Goal: Information Seeking & Learning: Learn about a topic

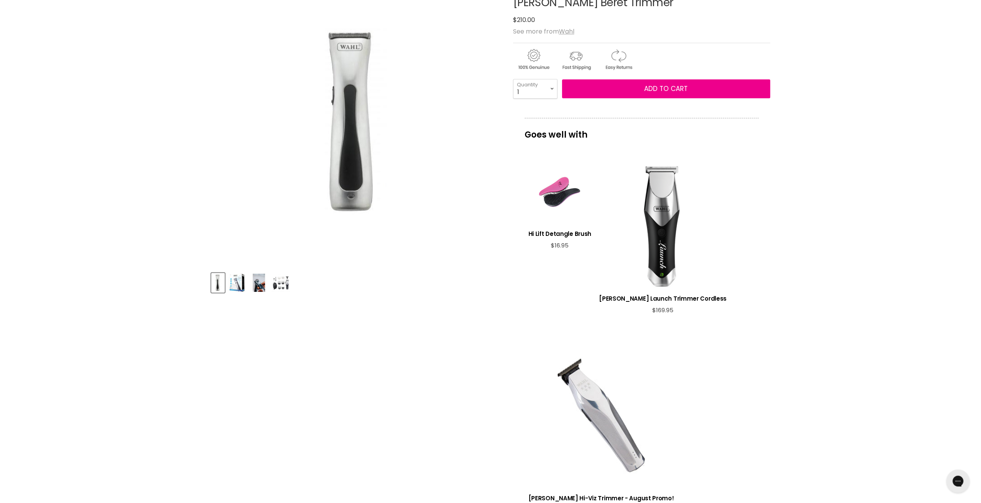
click at [236, 289] on img "Product thumbnails" at bounding box center [237, 283] width 18 height 18
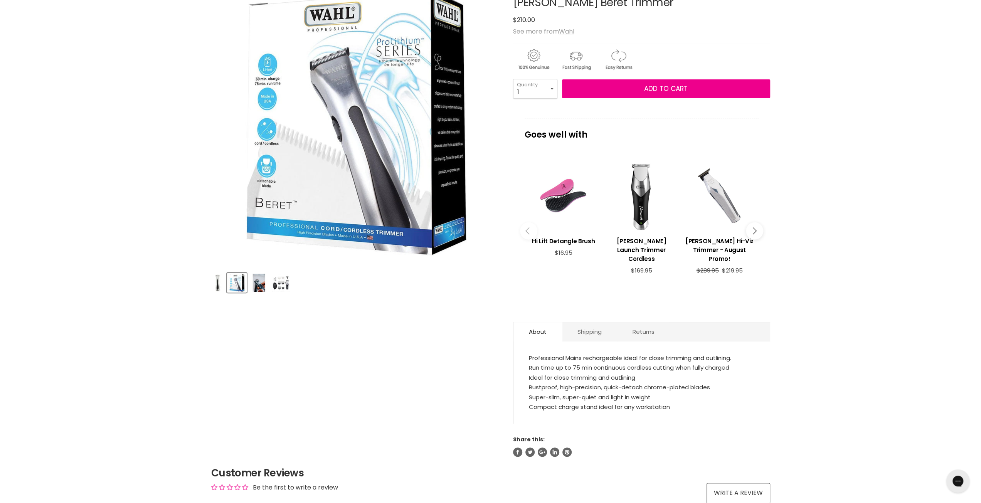
click at [264, 288] on img "Product thumbnails" at bounding box center [259, 283] width 18 height 18
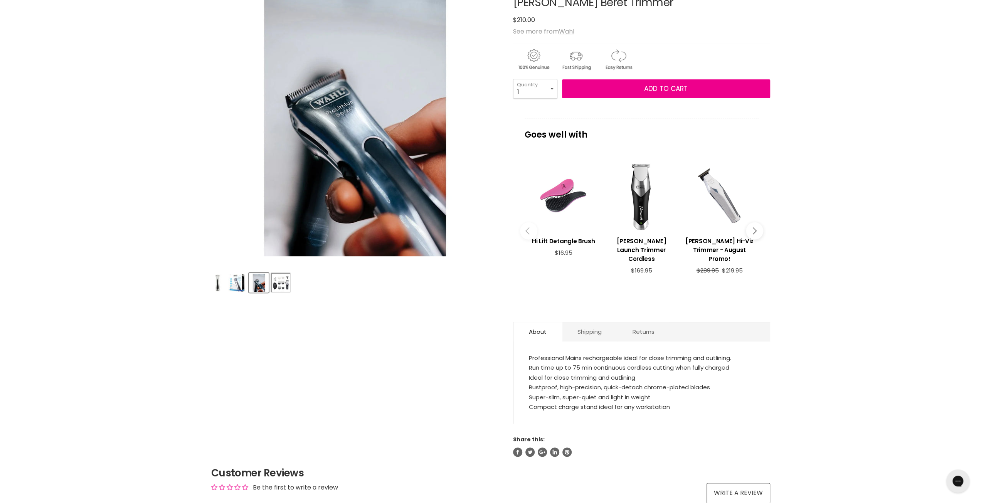
click at [271, 286] on button "Product thumbnails" at bounding box center [281, 283] width 20 height 20
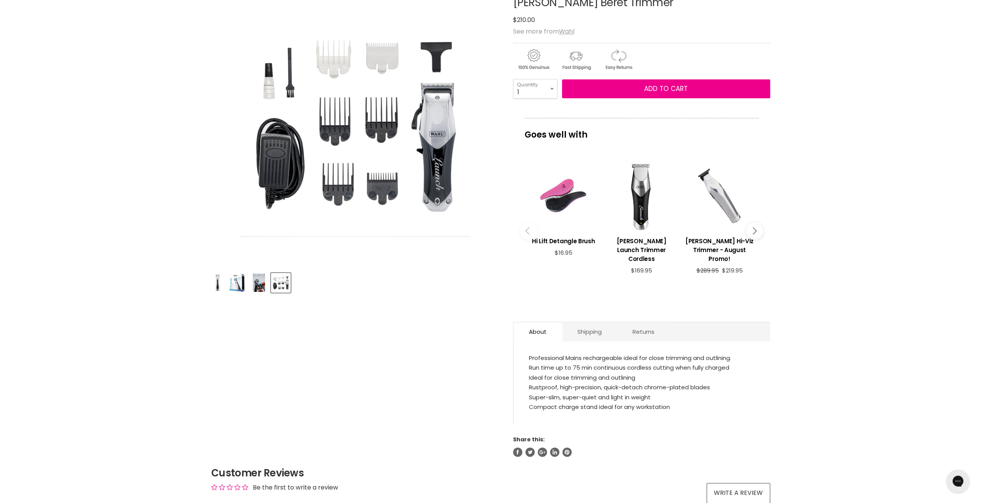
click at [365, 180] on img "Wahl Beret Trimmer image. Click or Scroll to Zoom." at bounding box center [354, 121] width 231 height 231
click at [248, 282] on div "Product thumbnails" at bounding box center [355, 282] width 290 height 22
click at [254, 284] on img "Product thumbnails" at bounding box center [259, 283] width 18 height 18
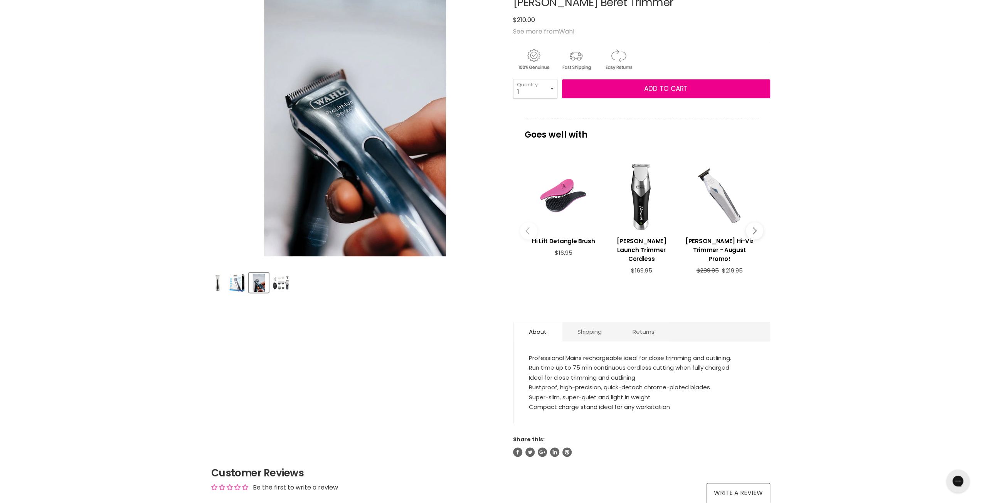
click at [232, 289] on img "Product thumbnails" at bounding box center [237, 283] width 18 height 18
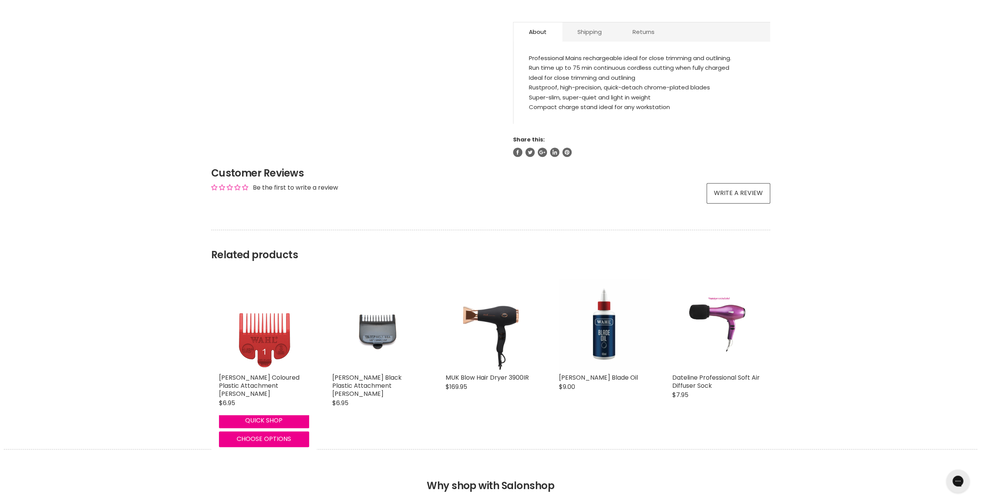
scroll to position [501, 0]
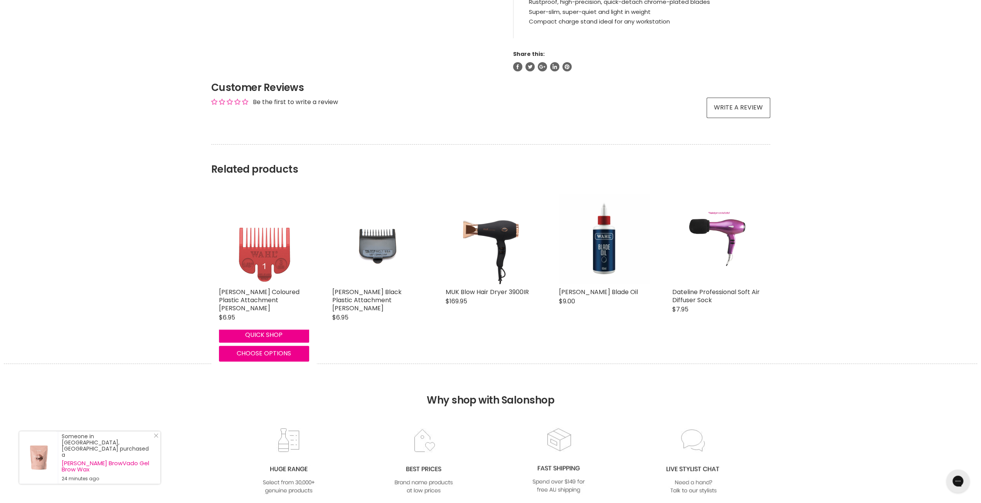
click at [259, 237] on img "Main content" at bounding box center [263, 239] width 59 height 90
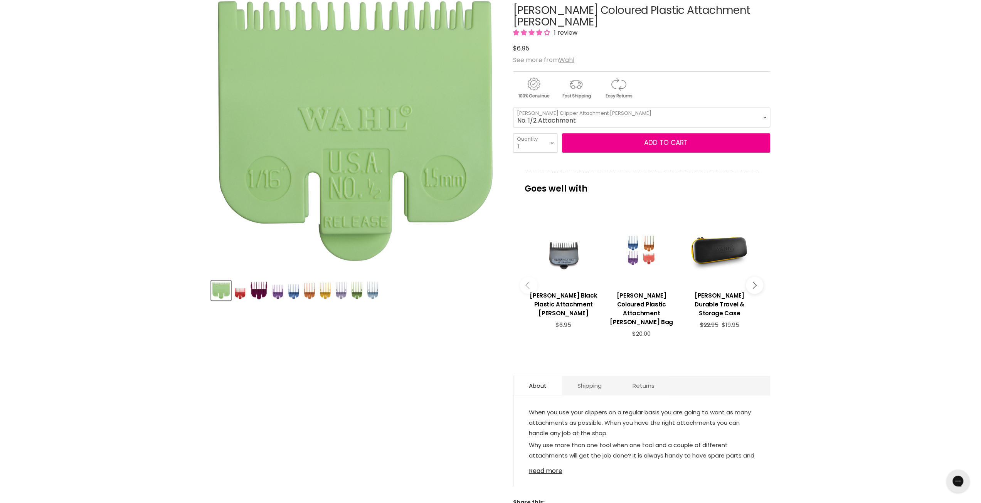
scroll to position [193, 0]
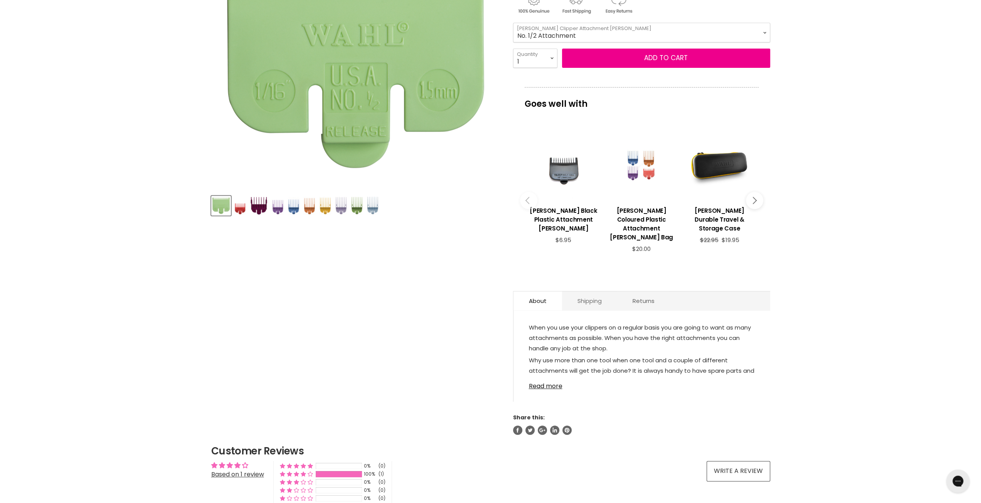
click at [585, 291] on link "Shipping" at bounding box center [589, 300] width 55 height 19
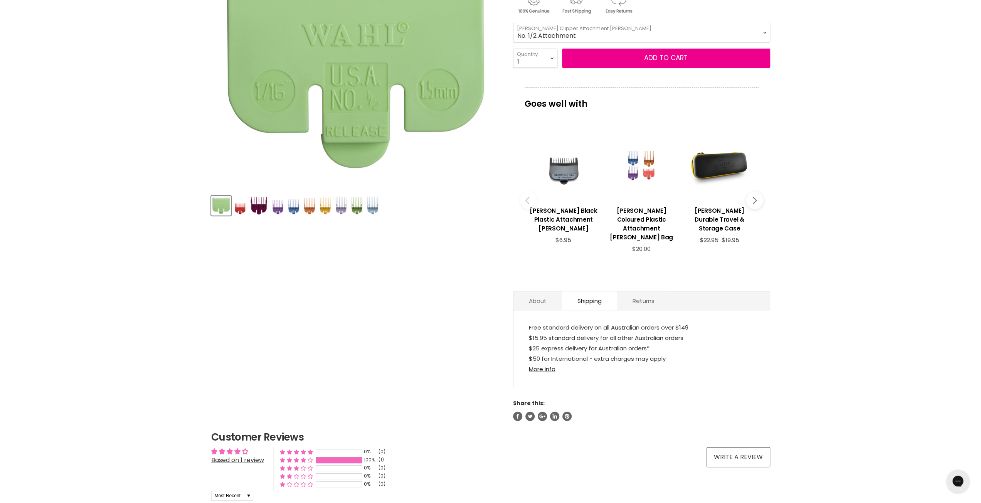
click at [525, 291] on link "About" at bounding box center [537, 300] width 49 height 19
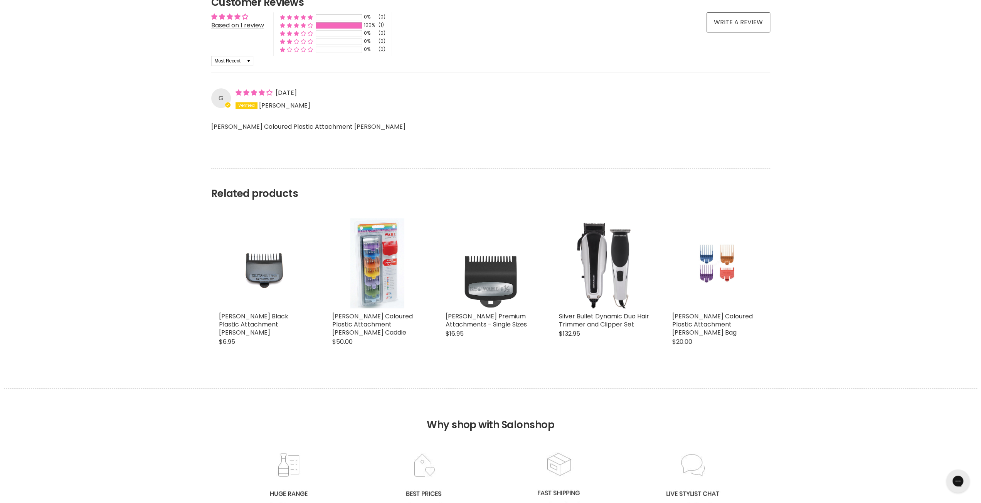
scroll to position [655, 0]
